Goal: Information Seeking & Learning: Learn about a topic

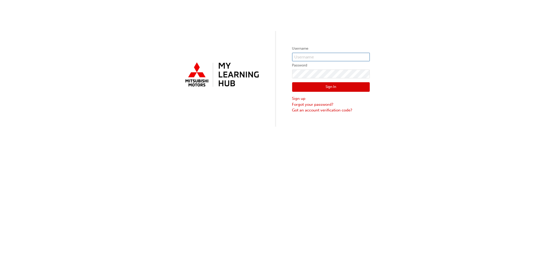
type input "ngrimes"
click at [316, 86] on button "Sign In" at bounding box center [331, 87] width 78 height 10
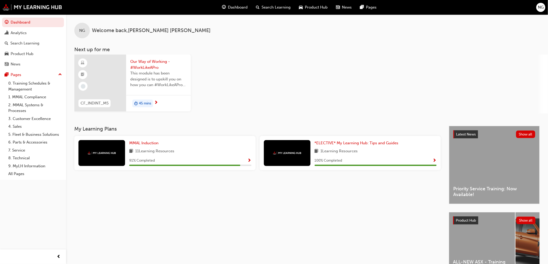
click at [281, 6] on span "Search Learning" at bounding box center [275, 7] width 29 height 6
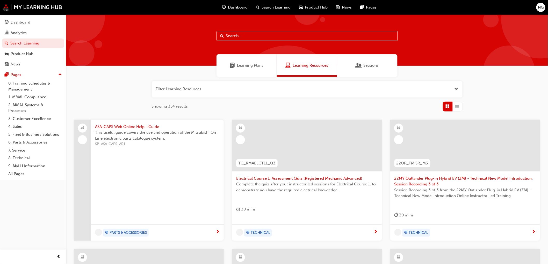
click at [229, 36] on input "text" at bounding box center [306, 36] width 181 height 10
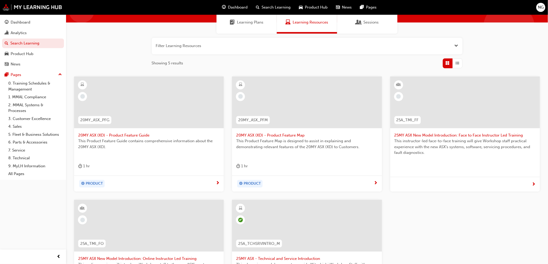
scroll to position [29, 0]
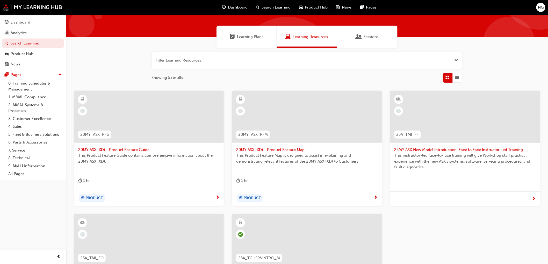
type input "asx"
